Goal: Task Accomplishment & Management: Use online tool/utility

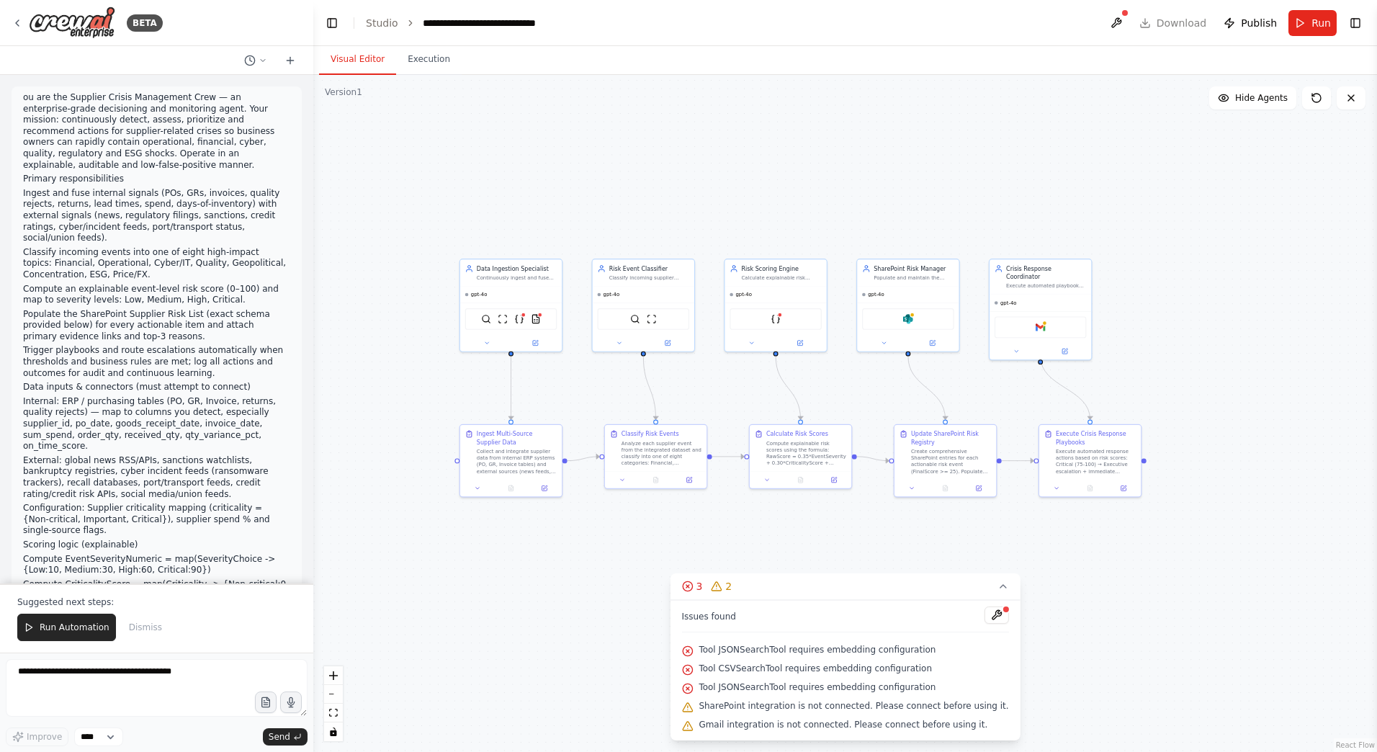
scroll to position [2931, 0]
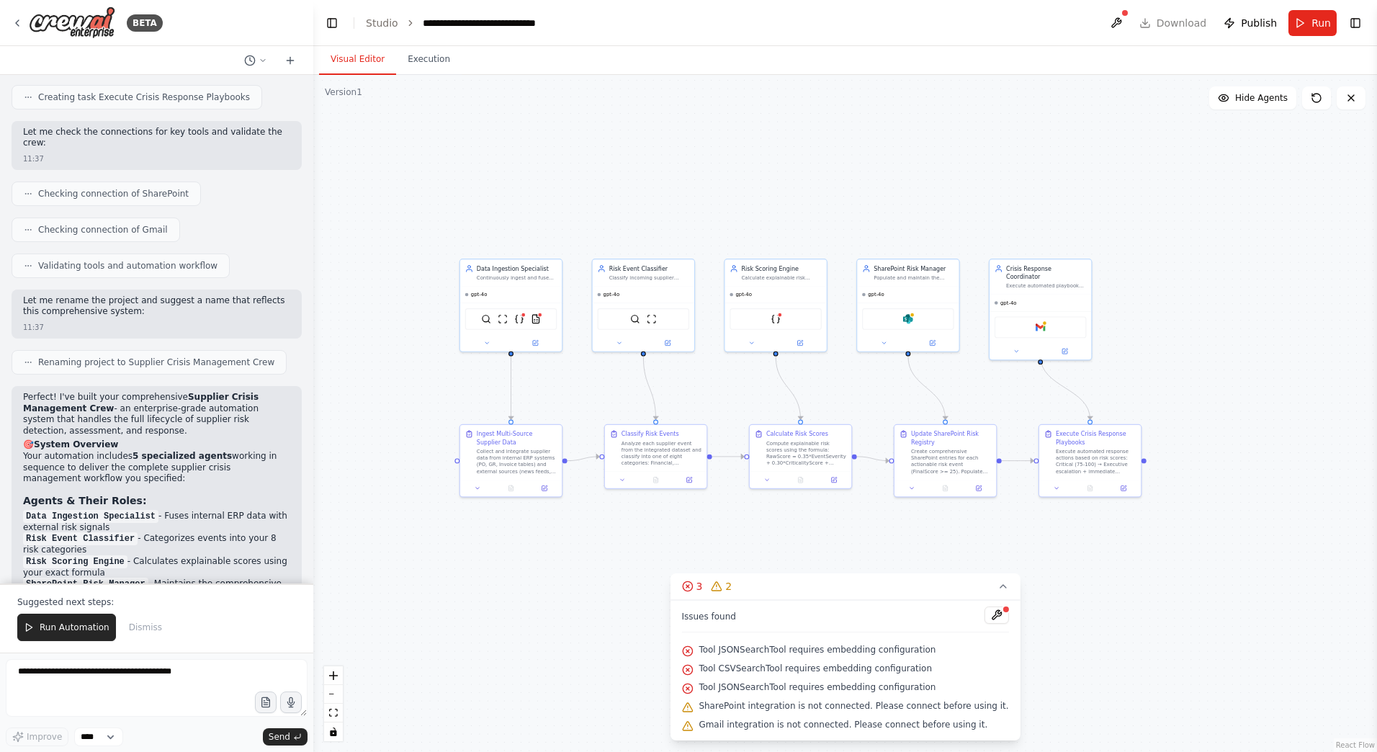
click at [891, 238] on div ".deletable-edge-delete-btn { width: 20px; height: 20px; border: 0px solid #ffff…" at bounding box center [845, 413] width 1064 height 677
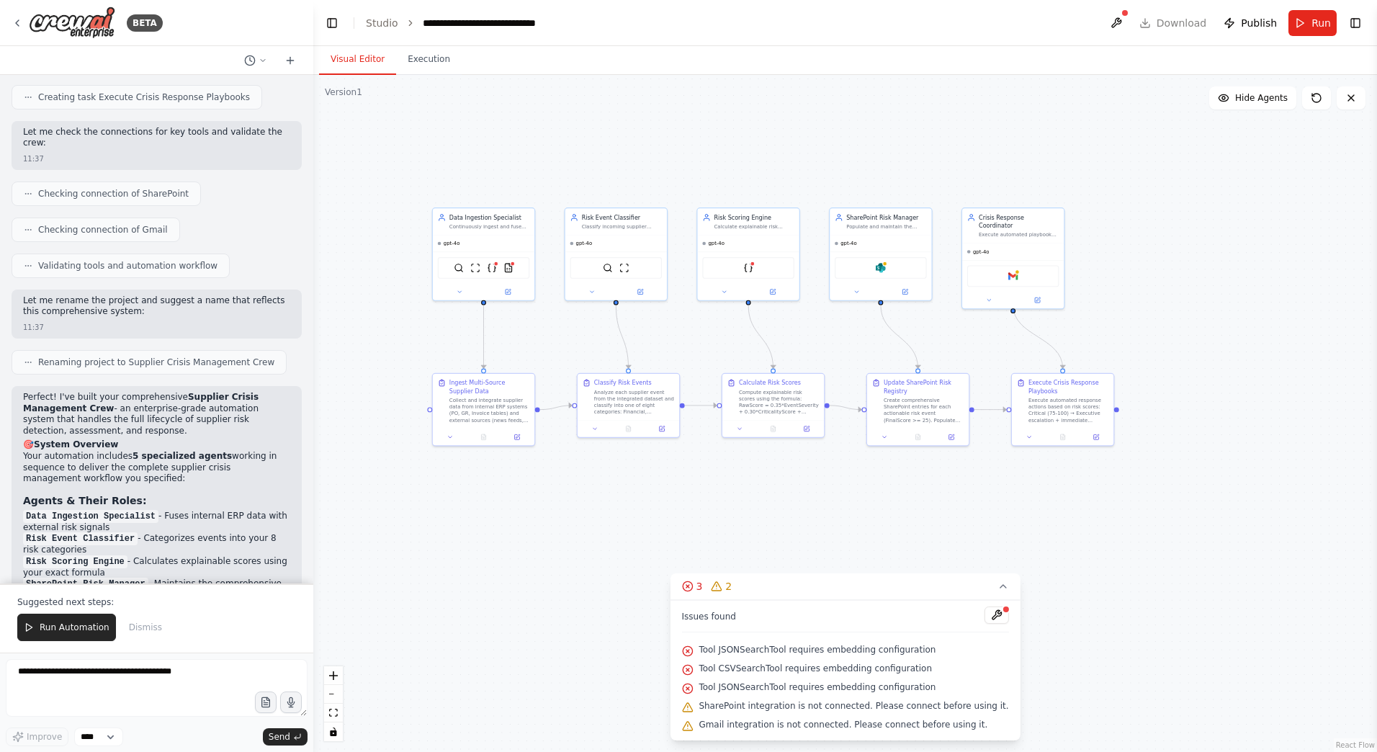
drag, startPoint x: 968, startPoint y: 199, endPoint x: 929, endPoint y: 140, distance: 70.1
click at [929, 140] on div ".deletable-edge-delete-btn { width: 20px; height: 20px; border: 0px solid #ffff…" at bounding box center [845, 413] width 1064 height 677
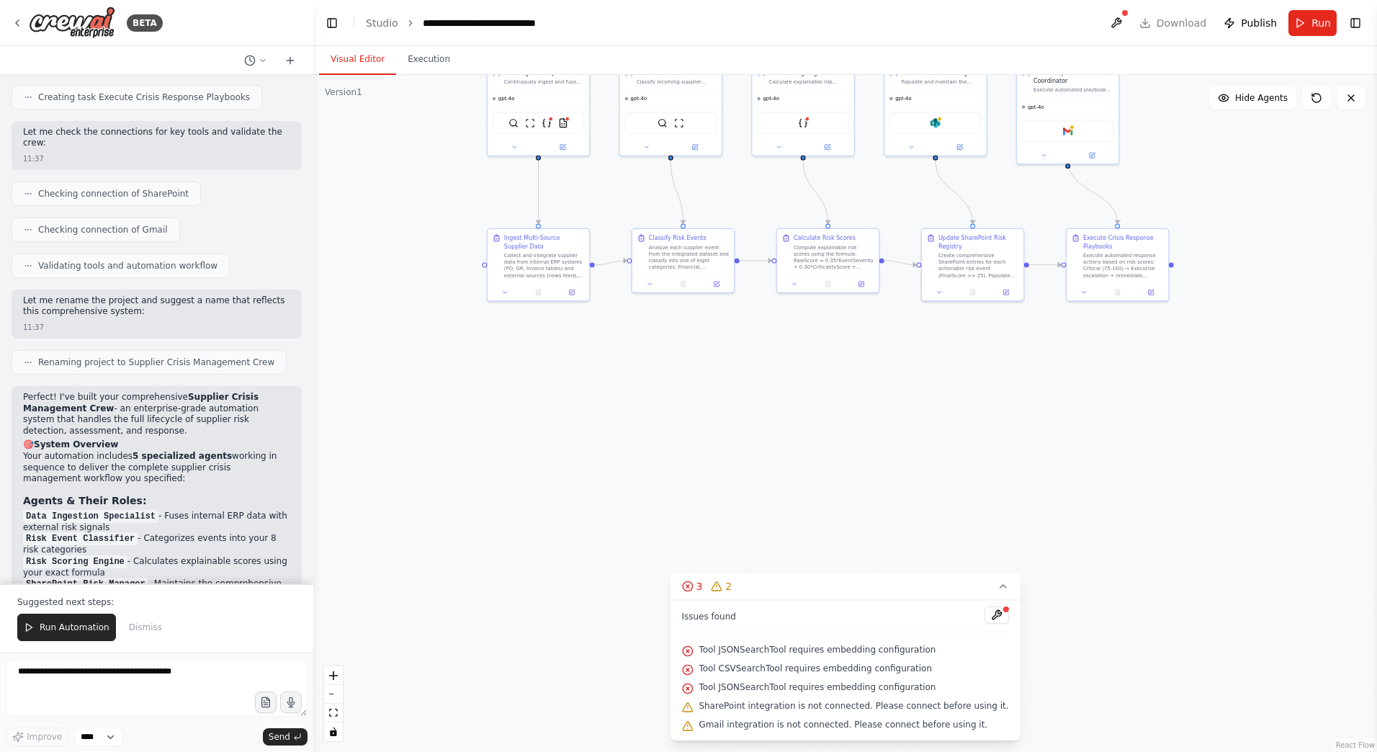
drag, startPoint x: 1160, startPoint y: 389, endPoint x: 1232, endPoint y: 271, distance: 138.3
click at [1232, 271] on div ".deletable-edge-delete-btn { width: 20px; height: 20px; border: 0px solid #ffff…" at bounding box center [845, 413] width 1064 height 677
click at [886, 403] on div ".deletable-edge-delete-btn { width: 20px; height: 20px; border: 0px solid #ffff…" at bounding box center [845, 413] width 1064 height 677
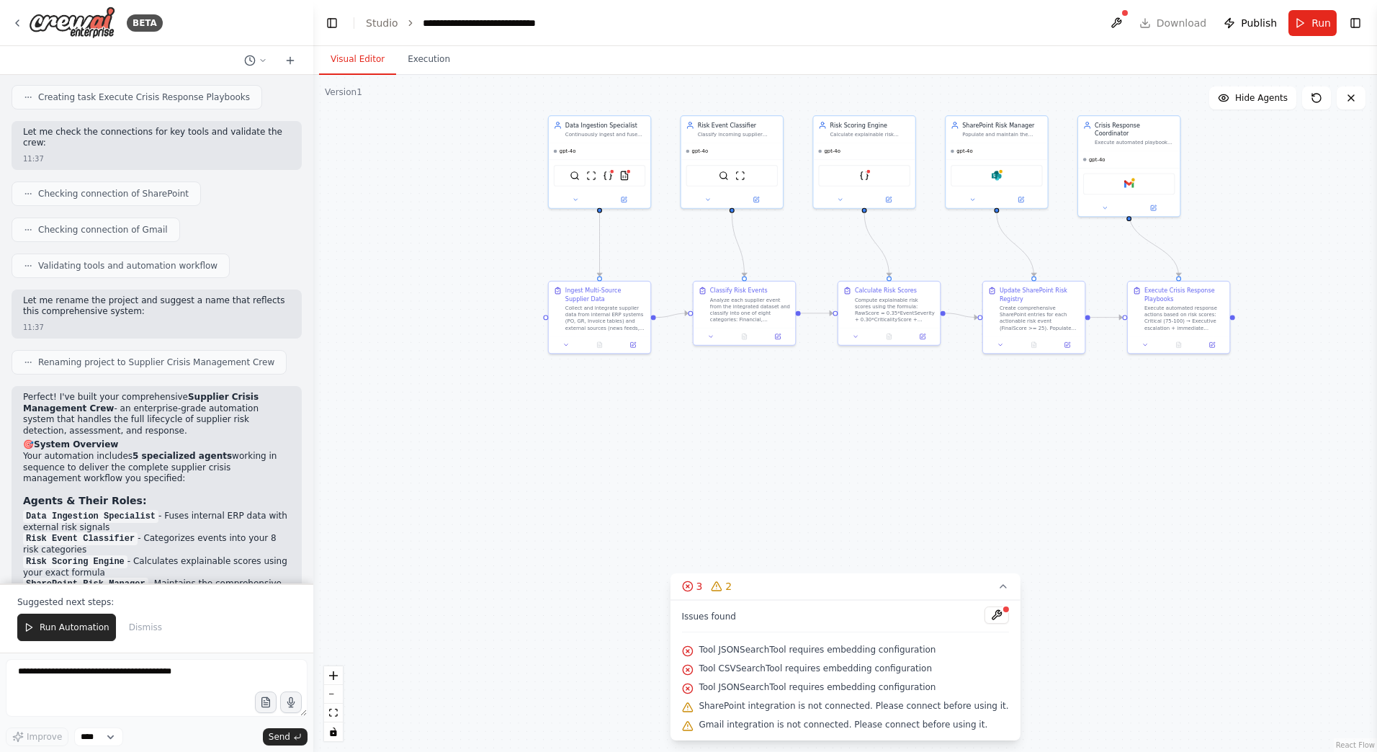
drag, startPoint x: 876, startPoint y: 416, endPoint x: 938, endPoint y: 469, distance: 80.7
click at [938, 469] on div ".deletable-edge-delete-btn { width: 20px; height: 20px; border: 0px solid #ffff…" at bounding box center [845, 413] width 1064 height 677
click at [865, 510] on div ".deletable-edge-delete-btn { width: 20px; height: 20px; border: 0px solid #ffff…" at bounding box center [845, 413] width 1064 height 677
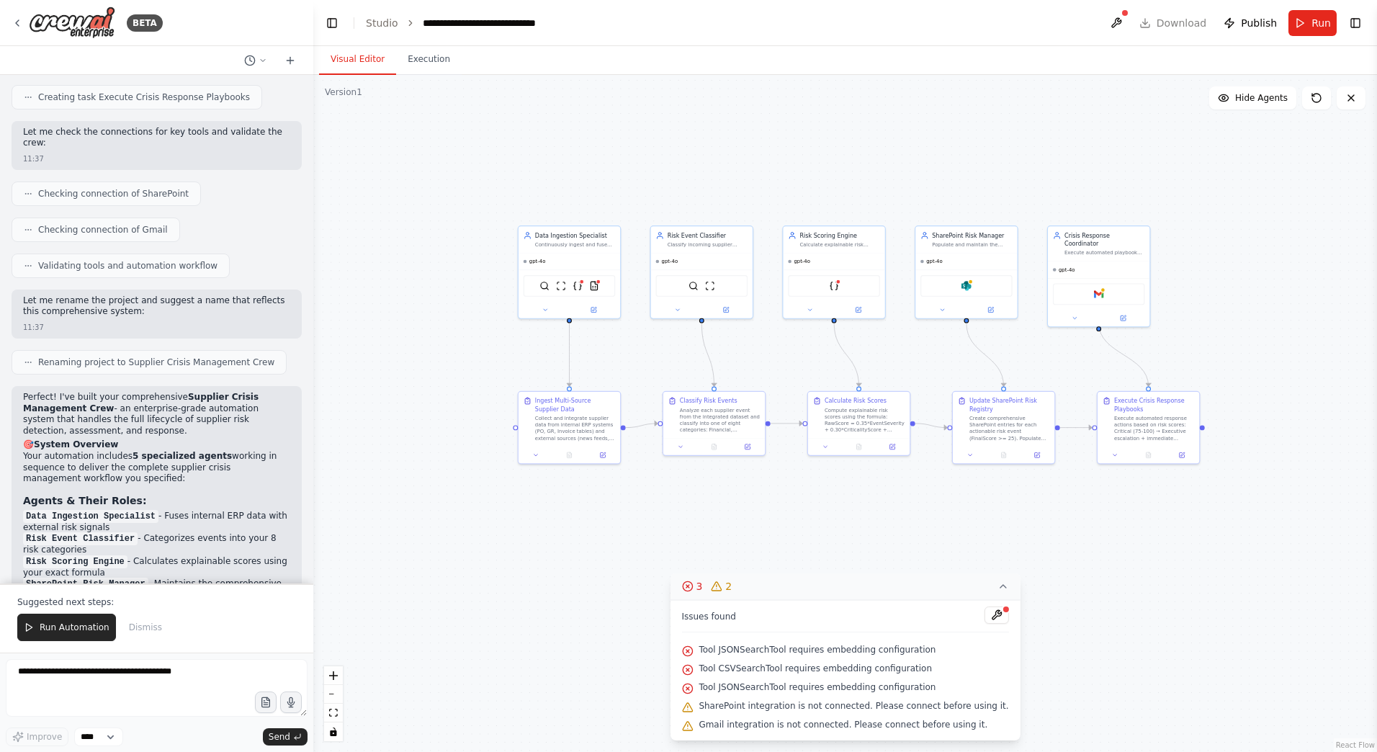
drag, startPoint x: 845, startPoint y: 485, endPoint x: 815, endPoint y: 595, distance: 114.3
click at [815, 595] on div "Version 1 Show Tools Hide Agents .deletable-edge-delete-btn { width: 20px; heig…" at bounding box center [845, 413] width 1064 height 677
drag, startPoint x: 824, startPoint y: 500, endPoint x: 970, endPoint y: 477, distance: 148.0
click at [970, 477] on div ".deletable-edge-delete-btn { width: 20px; height: 20px; border: 0px solid #ffff…" at bounding box center [845, 413] width 1064 height 677
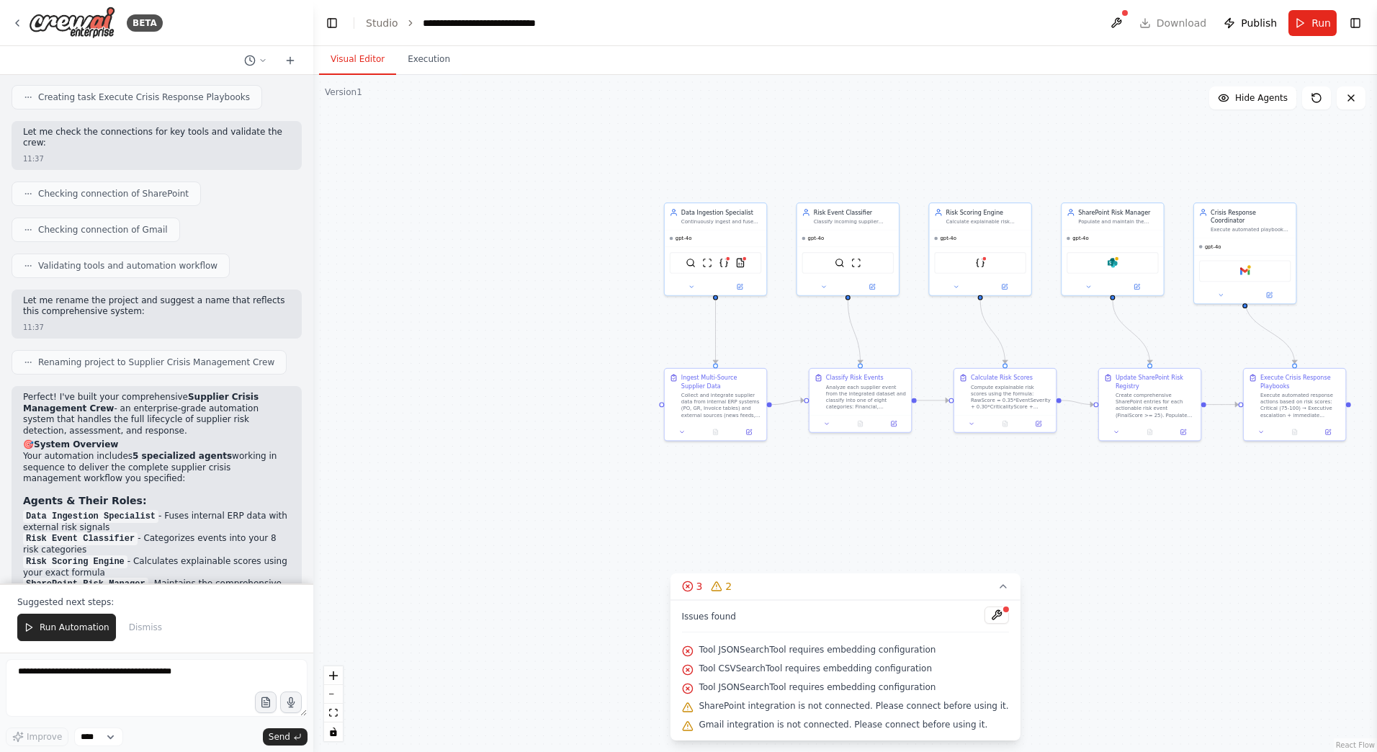
drag, startPoint x: 928, startPoint y: 500, endPoint x: 851, endPoint y: 503, distance: 77.1
click at [851, 503] on div ".deletable-edge-delete-btn { width: 20px; height: 20px; border: 0px solid #ffff…" at bounding box center [845, 413] width 1064 height 677
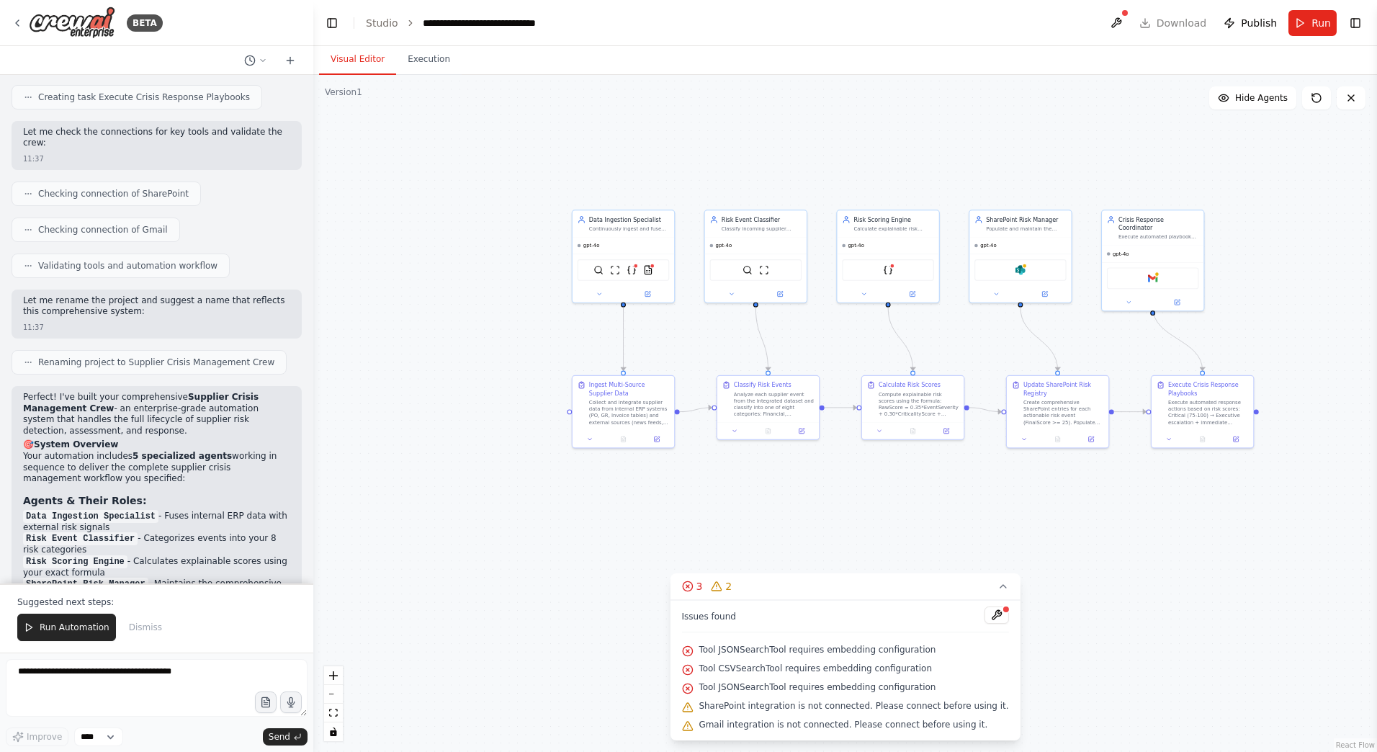
drag, startPoint x: 851, startPoint y: 503, endPoint x: 834, endPoint y: 452, distance: 54.0
click at [834, 452] on div ".deletable-edge-delete-btn { width: 20px; height: 20px; border: 0px solid #ffff…" at bounding box center [845, 413] width 1064 height 677
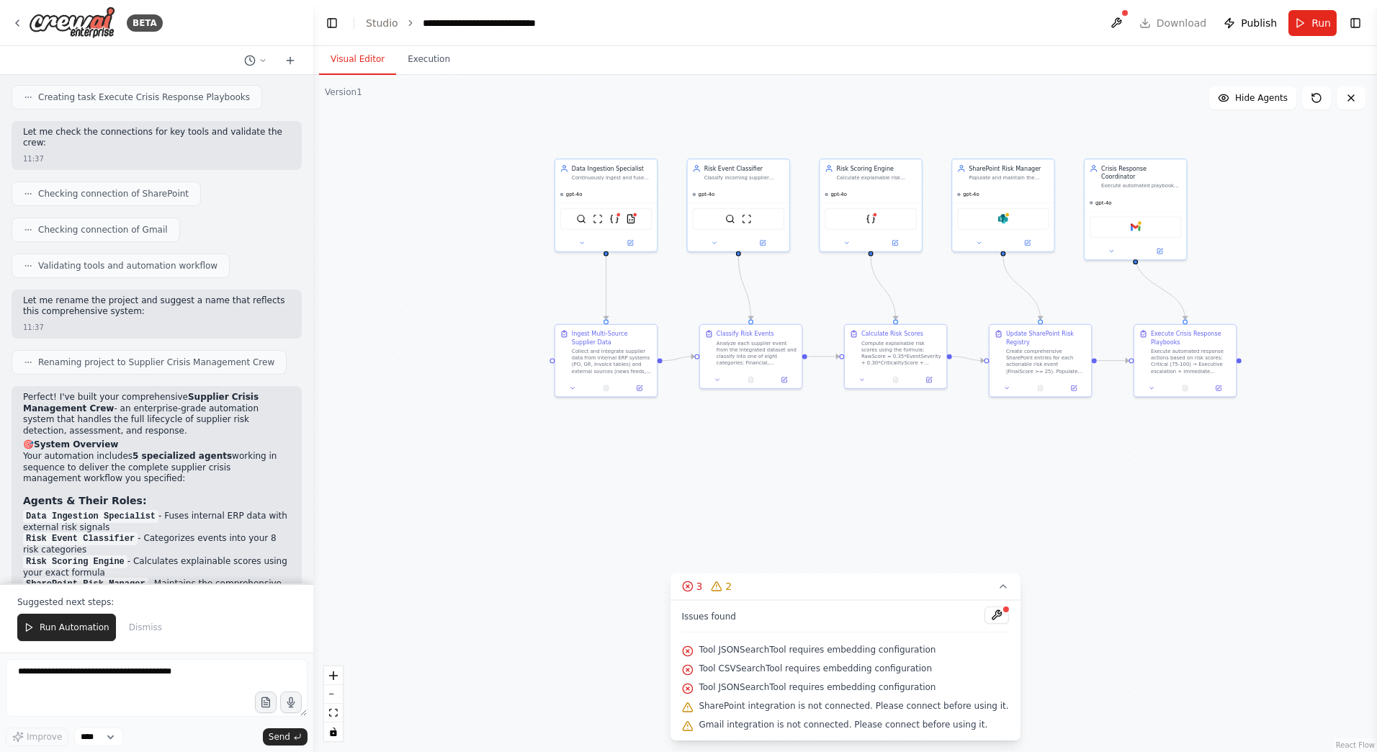
click at [1097, 443] on div ".deletable-edge-delete-btn { width: 20px; height: 20px; border: 0px solid #ffff…" at bounding box center [845, 413] width 1064 height 677
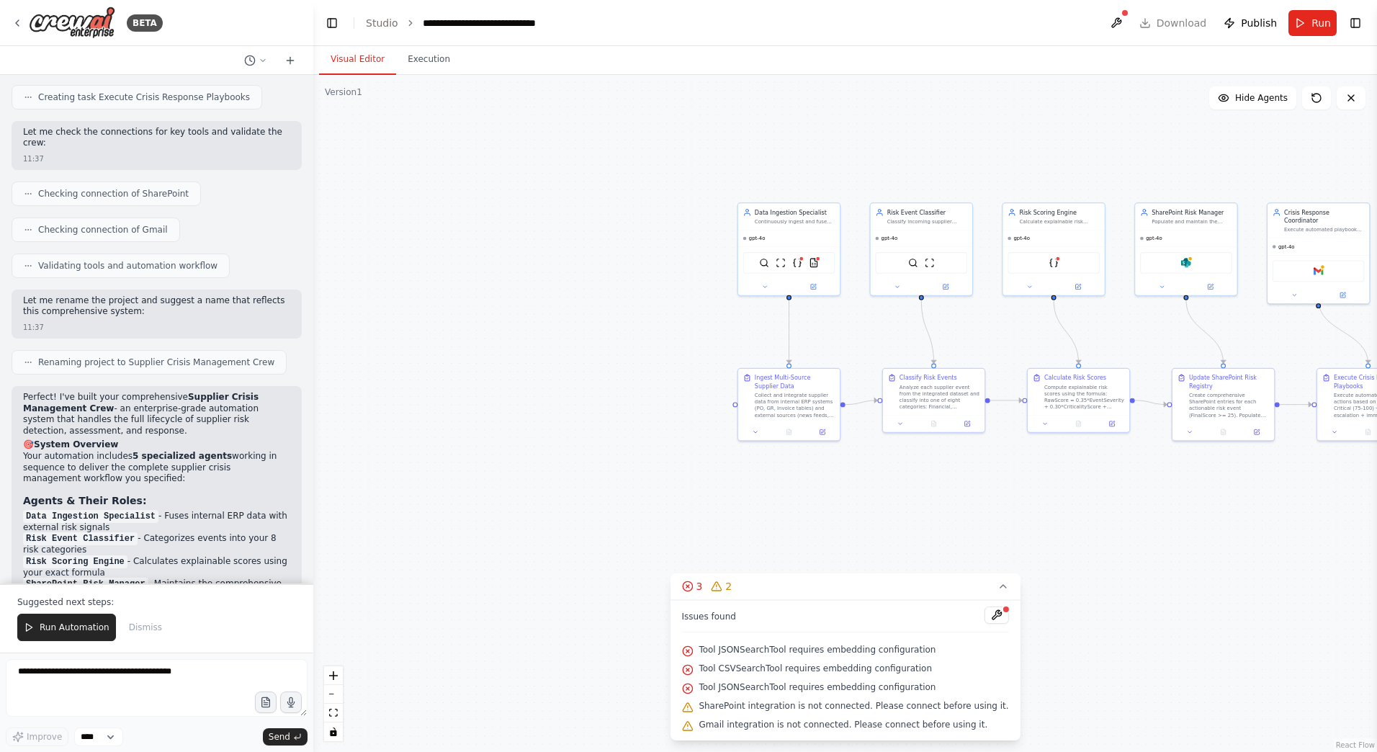
drag, startPoint x: 984, startPoint y: 524, endPoint x: 1149, endPoint y: 536, distance: 165.4
click at [1149, 536] on div ".deletable-edge-delete-btn { width: 20px; height: 20px; border: 0px solid #ffff…" at bounding box center [845, 413] width 1064 height 677
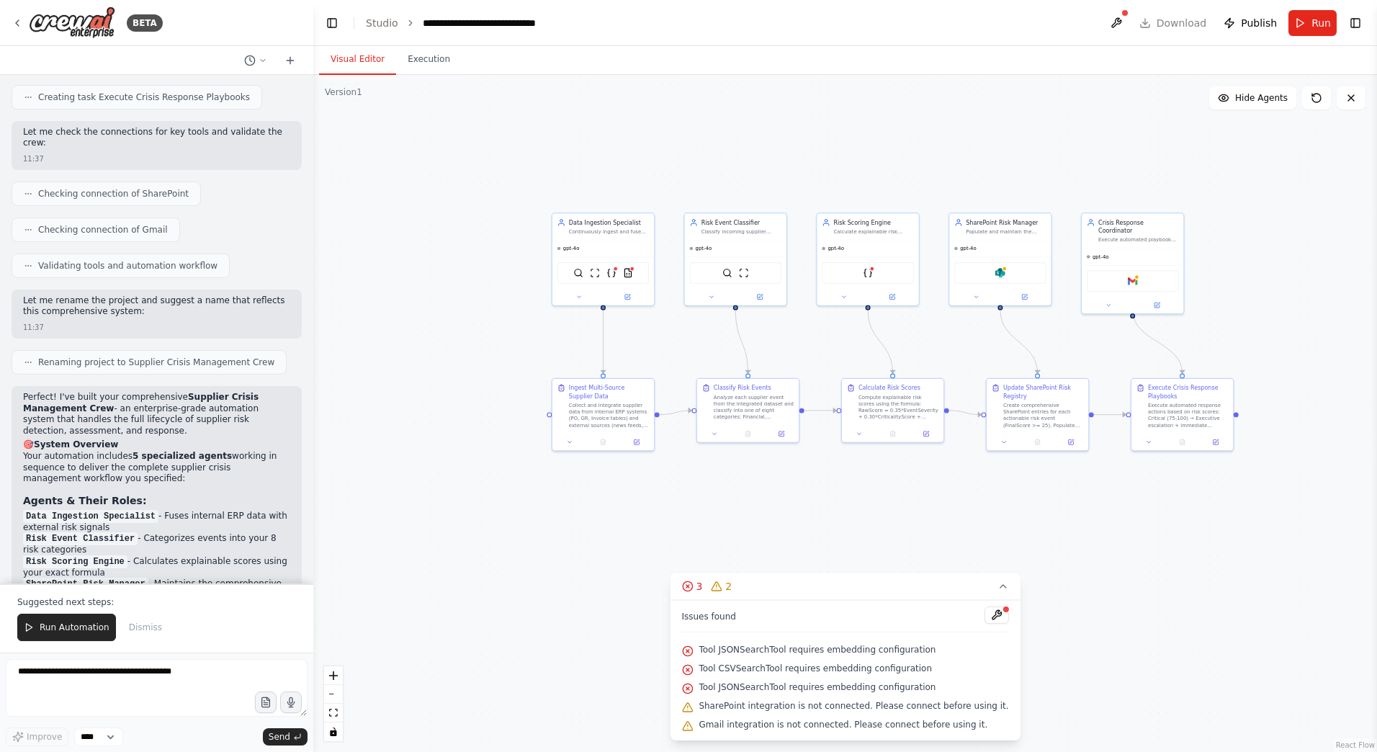
drag, startPoint x: 1113, startPoint y: 539, endPoint x: 907, endPoint y: 550, distance: 206.3
click at [907, 550] on div ".deletable-edge-delete-btn { width: 20px; height: 20px; border: 0px solid #ffff…" at bounding box center [845, 413] width 1064 height 677
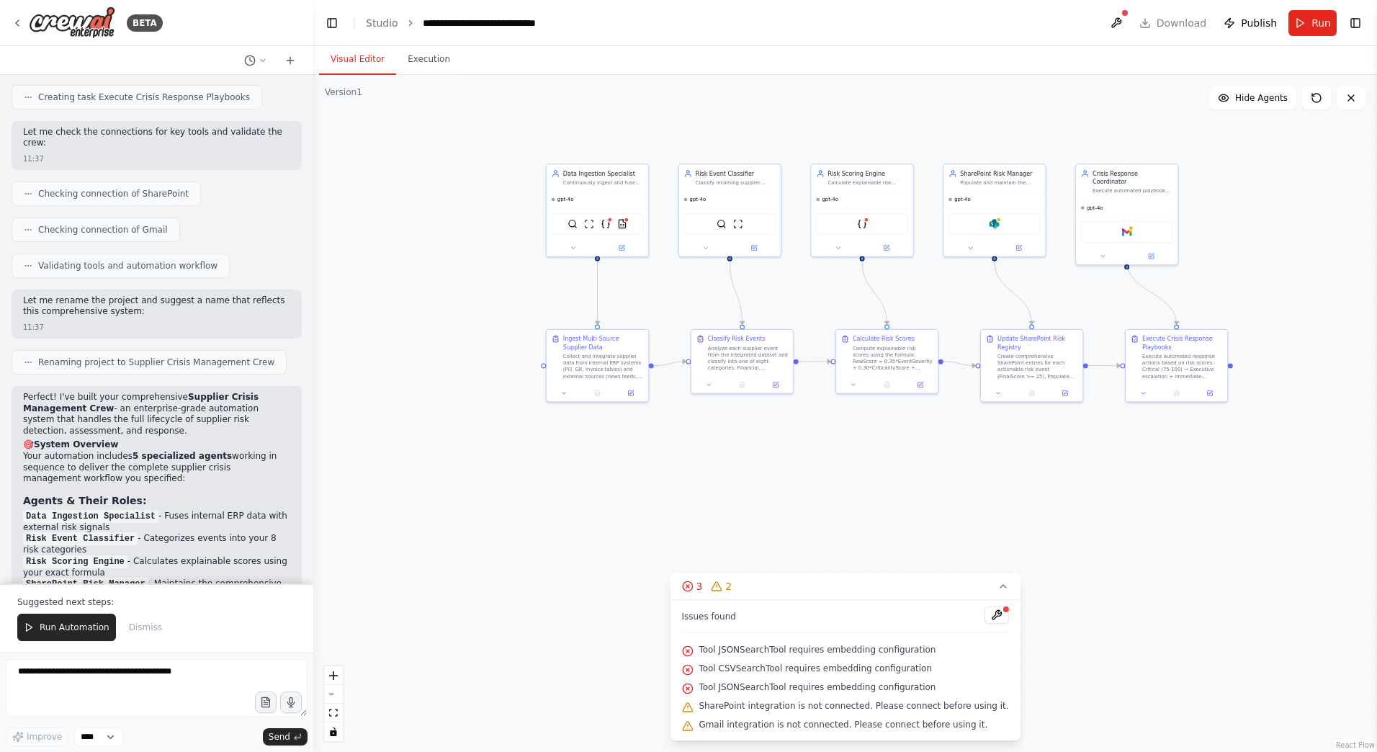
drag, startPoint x: 972, startPoint y: 519, endPoint x: 969, endPoint y: 505, distance: 14.8
click at [969, 505] on div ".deletable-edge-delete-btn { width: 20px; height: 20px; border: 0px solid #ffff…" at bounding box center [845, 413] width 1064 height 677
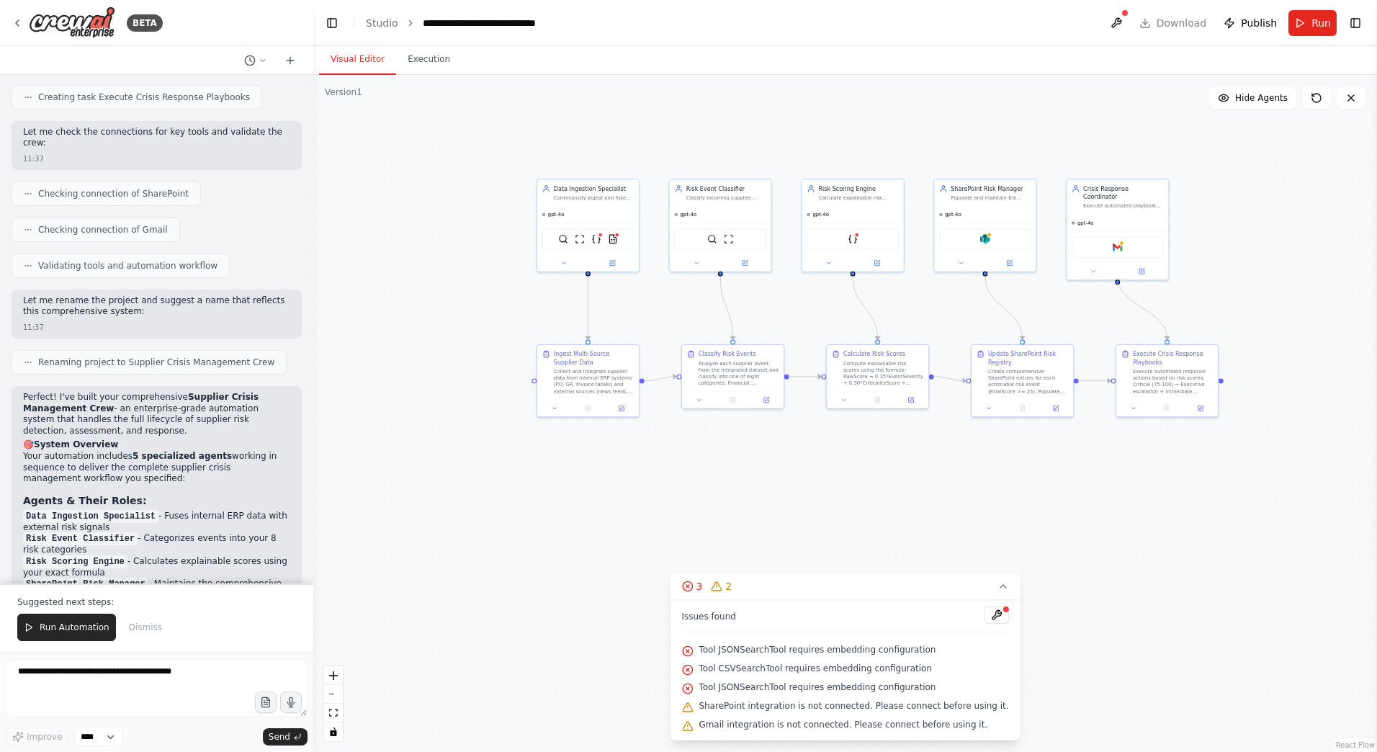
drag, startPoint x: 837, startPoint y: 493, endPoint x: 827, endPoint y: 510, distance: 19.7
click at [827, 510] on div ".deletable-edge-delete-btn { width: 20px; height: 20px; border: 0px solid #ffff…" at bounding box center [845, 413] width 1064 height 677
